Goal: Task Accomplishment & Management: Manage account settings

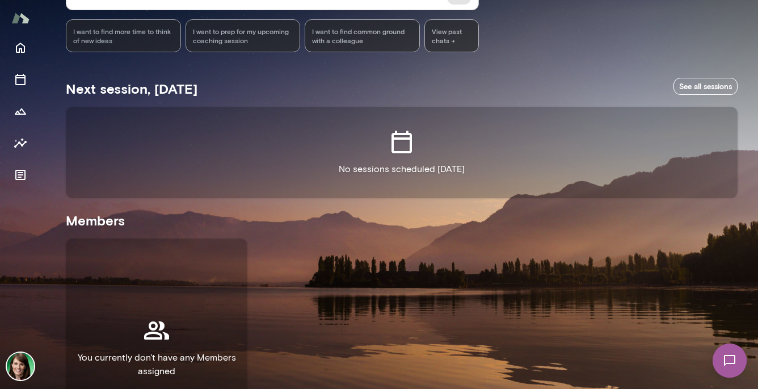
scroll to position [224, 0]
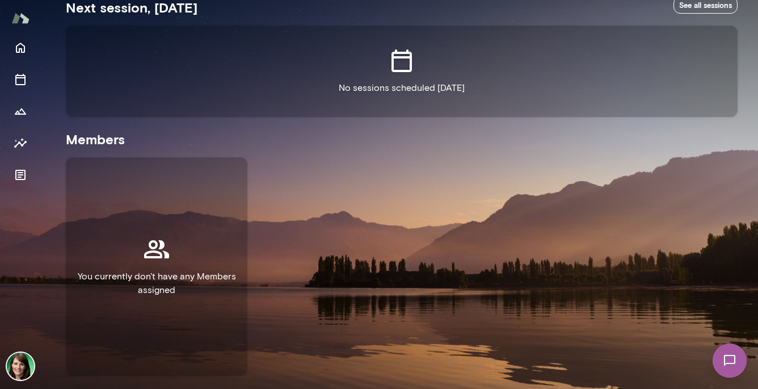
click at [26, 370] on img at bounding box center [20, 365] width 27 height 27
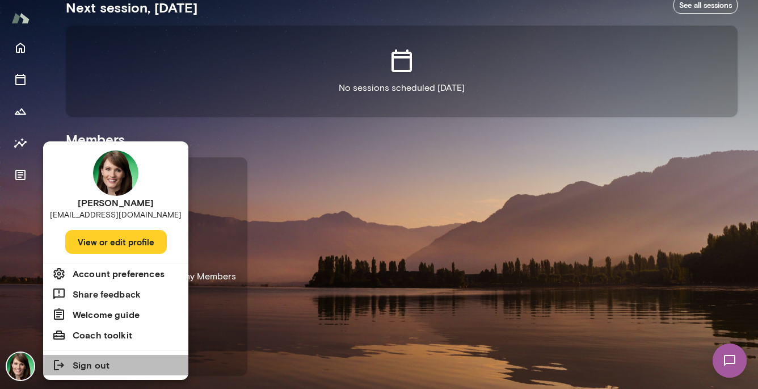
click at [102, 373] on li "Sign out" at bounding box center [115, 365] width 145 height 20
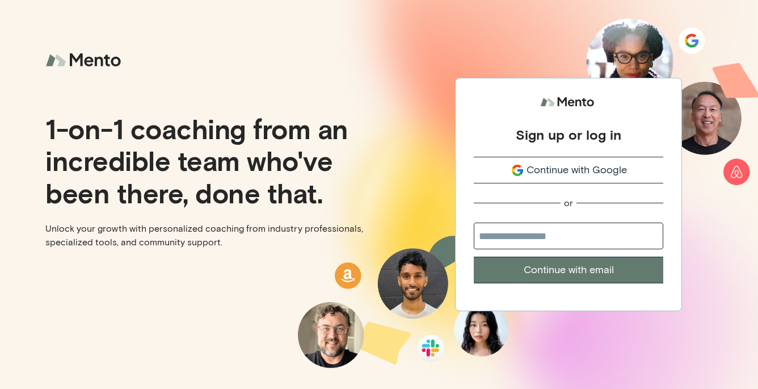
click at [557, 240] on input "email" at bounding box center [568, 235] width 189 height 27
type input "**********"
click at [474, 256] on button "Continue with email" at bounding box center [568, 269] width 189 height 27
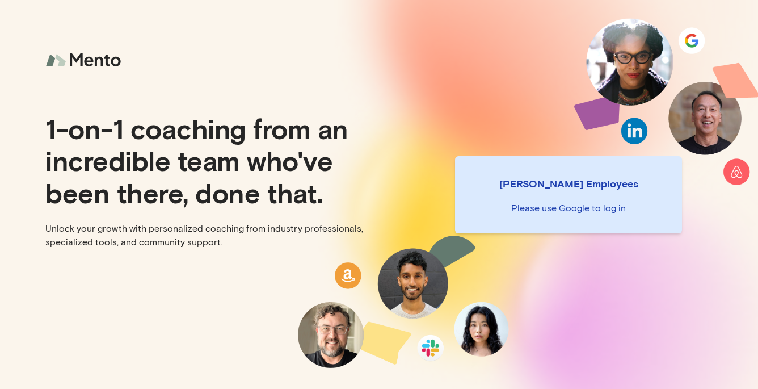
click at [558, 207] on p "Please use Google to log in" at bounding box center [568, 208] width 209 height 14
click at [558, 186] on p "[PERSON_NAME] Employees" at bounding box center [568, 183] width 209 height 16
click at [561, 214] on p "Please use Google to log in" at bounding box center [568, 208] width 209 height 14
click at [562, 220] on div "[PERSON_NAME] Employees Please use Google to log in" at bounding box center [568, 194] width 227 height 77
click at [550, 183] on p "[PERSON_NAME] Employees" at bounding box center [568, 183] width 209 height 16
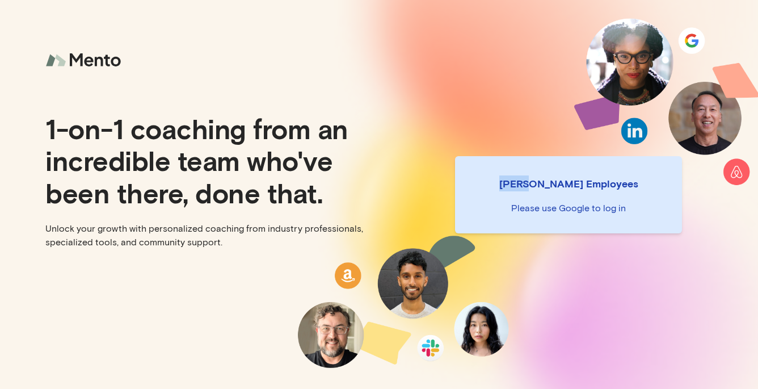
click at [550, 183] on p "Mento Employees" at bounding box center [568, 183] width 209 height 16
click at [547, 213] on p "Please use Google to log in" at bounding box center [568, 208] width 209 height 14
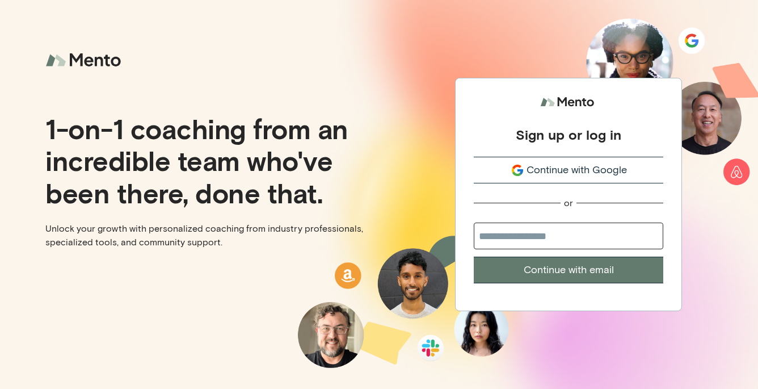
click at [555, 172] on span "Continue with Google" at bounding box center [576, 169] width 100 height 15
click at [555, 171] on span "Continue with Google" at bounding box center [576, 169] width 100 height 15
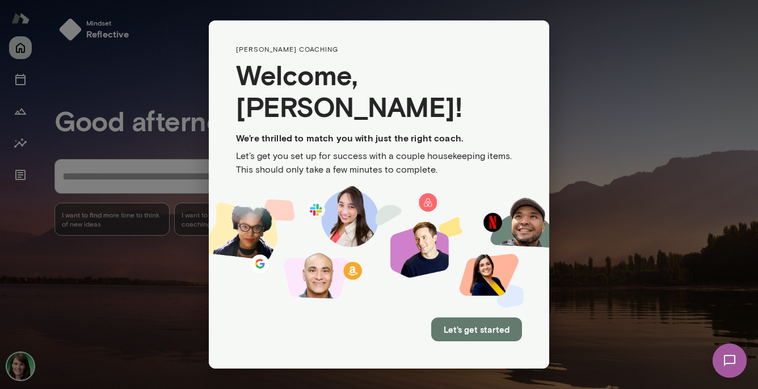
click at [618, 111] on div "[PERSON_NAME] coaching Welcome, [PERSON_NAME] ! We’re thrilled to match you wit…" at bounding box center [379, 194] width 758 height 389
click at [580, 264] on div "[PERSON_NAME] coaching Welcome, [PERSON_NAME] ! We’re thrilled to match you wit…" at bounding box center [379, 194] width 758 height 389
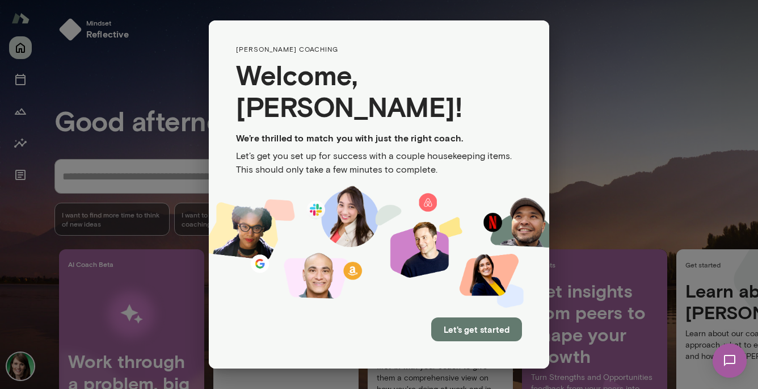
click at [172, 80] on div "[PERSON_NAME] coaching Welcome, [PERSON_NAME] ! We’re thrilled to match you wit…" at bounding box center [379, 194] width 758 height 389
click at [474, 324] on button "Let's get started" at bounding box center [476, 329] width 91 height 24
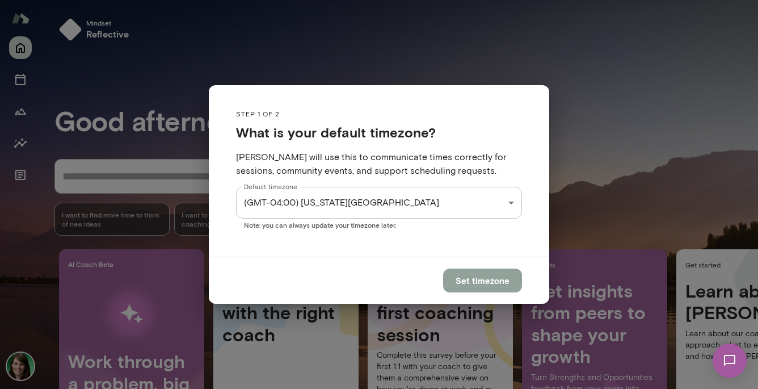
click at [492, 280] on button "Set timezone" at bounding box center [482, 280] width 79 height 24
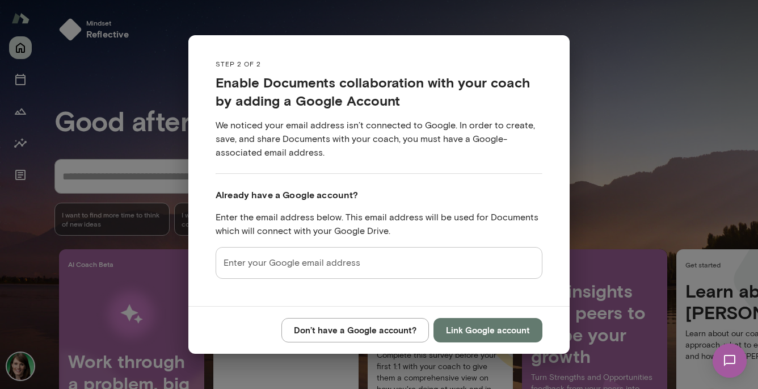
click at [580, 188] on div "Step 2 of 2 Enable Documents collaboration with your coach by adding a Google A…" at bounding box center [379, 194] width 758 height 389
click at [498, 336] on button "Link Google account" at bounding box center [487, 330] width 109 height 24
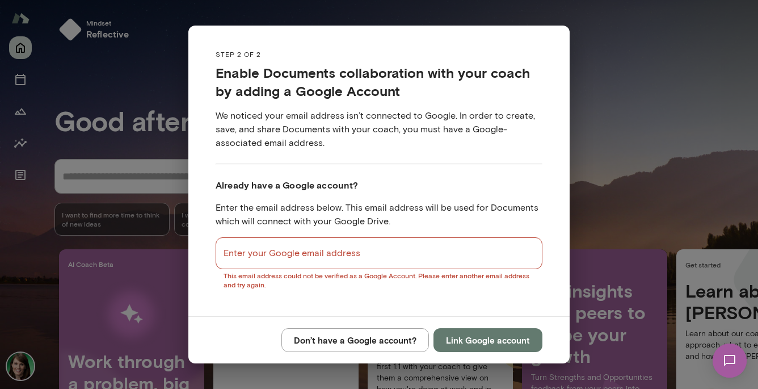
click at [299, 260] on input "Enter your Google email address" at bounding box center [379, 253] width 327 height 32
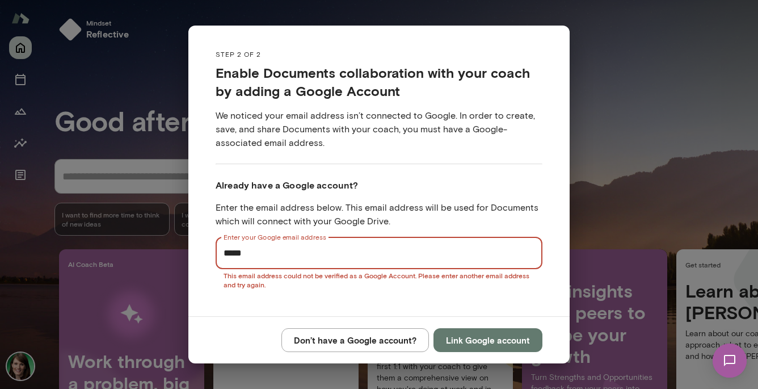
type input "**********"
click at [482, 343] on button "Link Google account" at bounding box center [487, 340] width 109 height 24
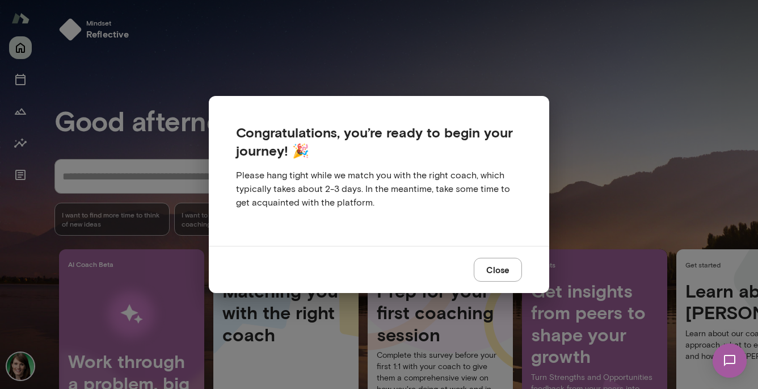
click at [500, 277] on button "Close" at bounding box center [498, 270] width 48 height 24
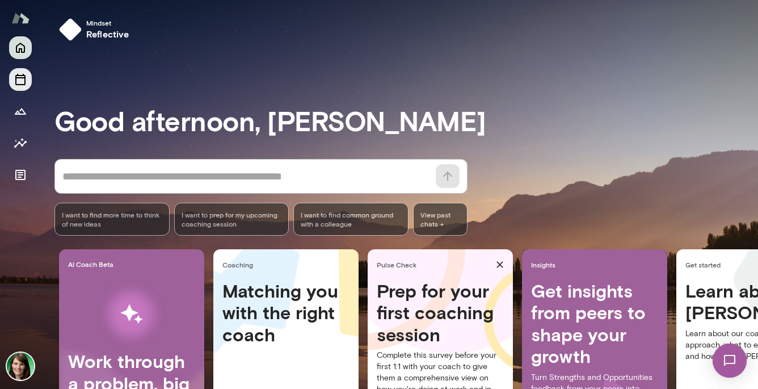
click at [18, 82] on icon "Sessions" at bounding box center [21, 80] width 14 height 14
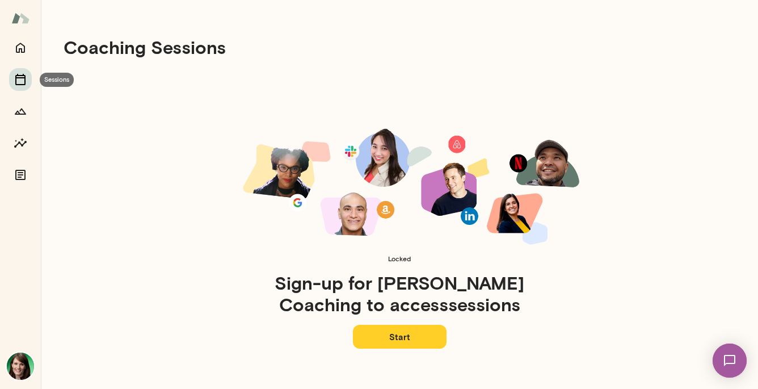
click at [20, 69] on button "Sessions" at bounding box center [20, 79] width 23 height 23
click at [19, 47] on icon "Home" at bounding box center [21, 48] width 14 height 14
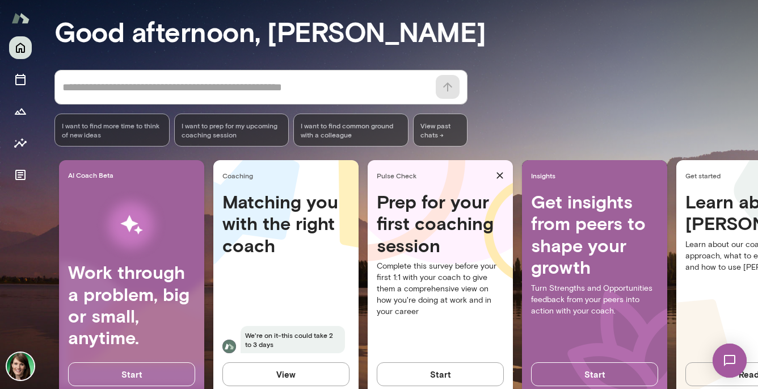
scroll to position [118, 0]
